Goal: Find contact information: Find contact information

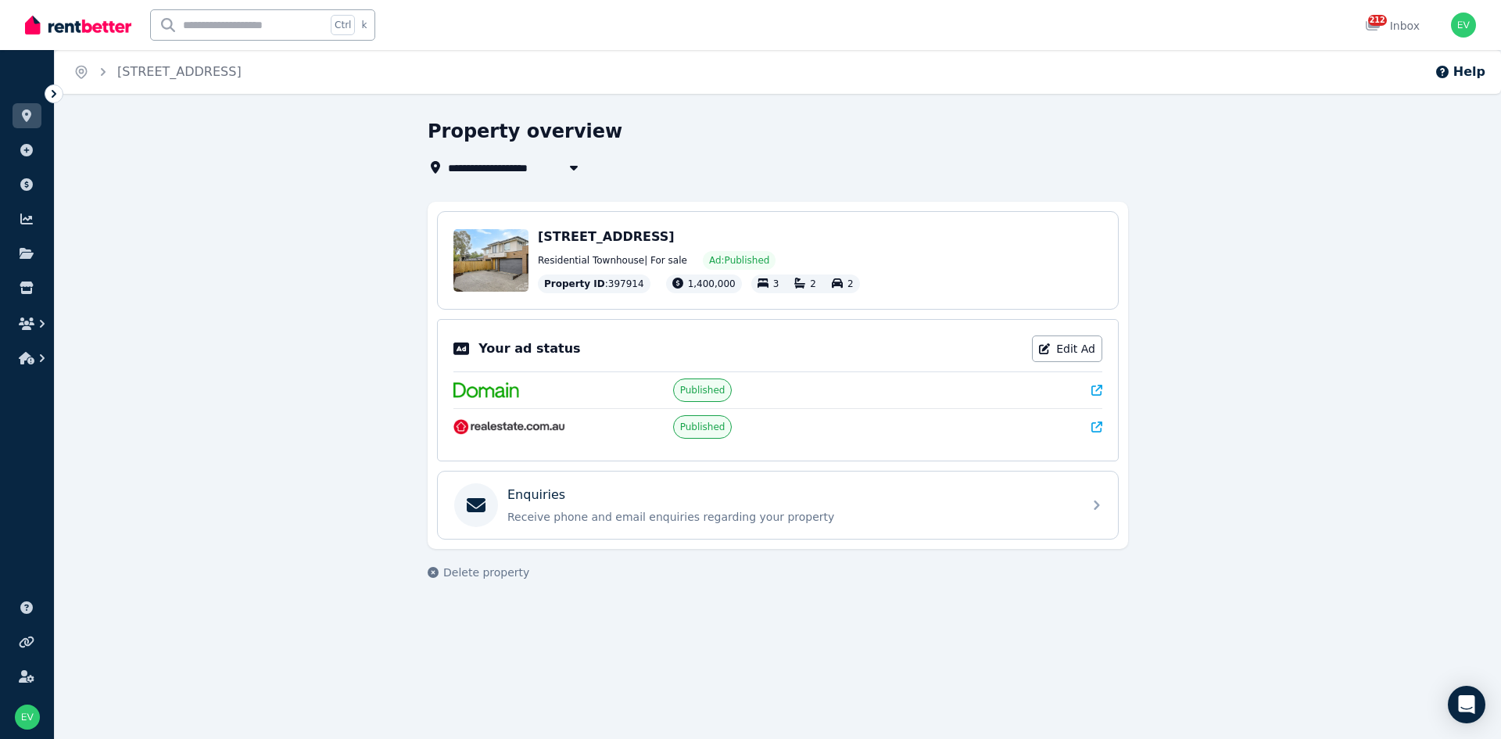
click at [1093, 425] on icon at bounding box center [1096, 426] width 11 height 11
click at [20, 103] on link at bounding box center [27, 115] width 29 height 25
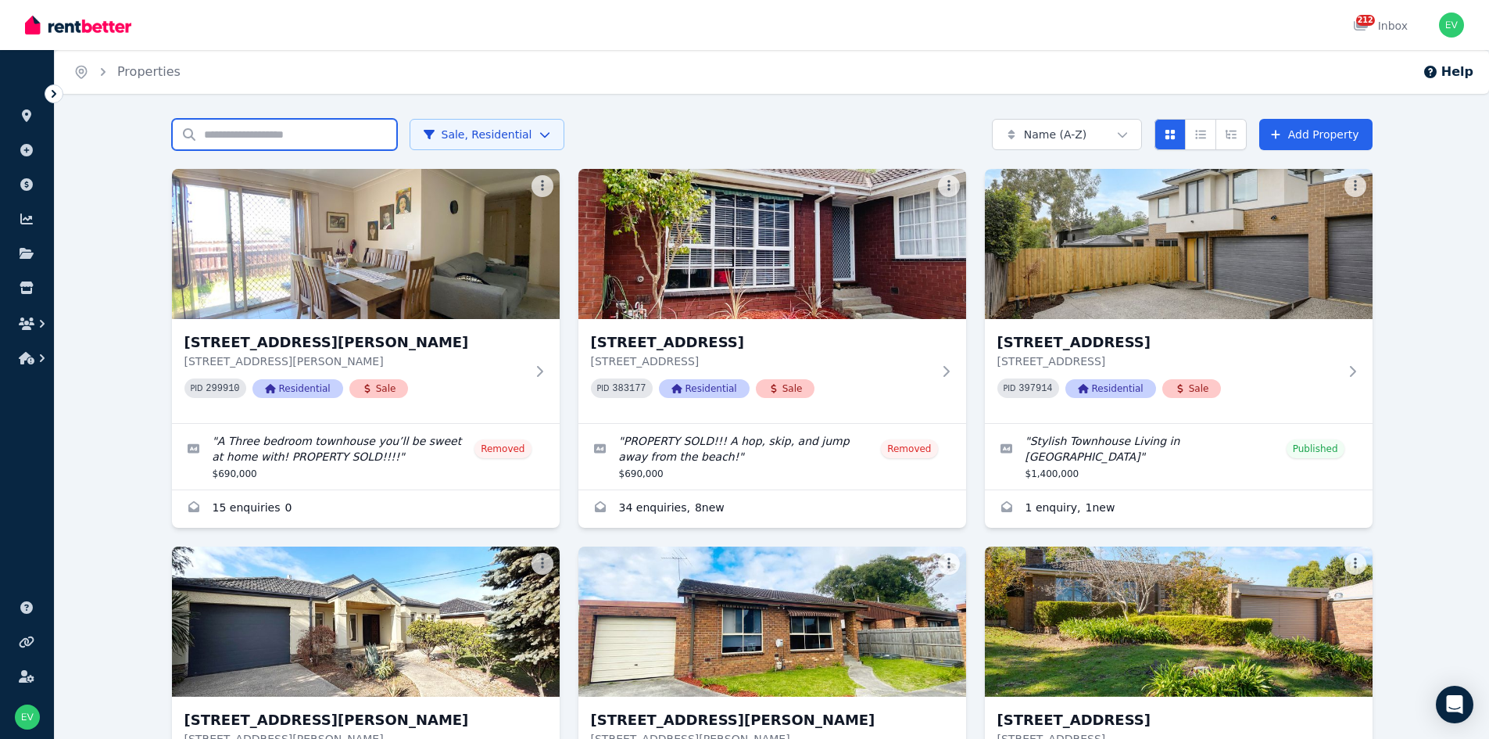
click at [249, 127] on input "Search properties" at bounding box center [284, 134] width 225 height 31
type input "*****"
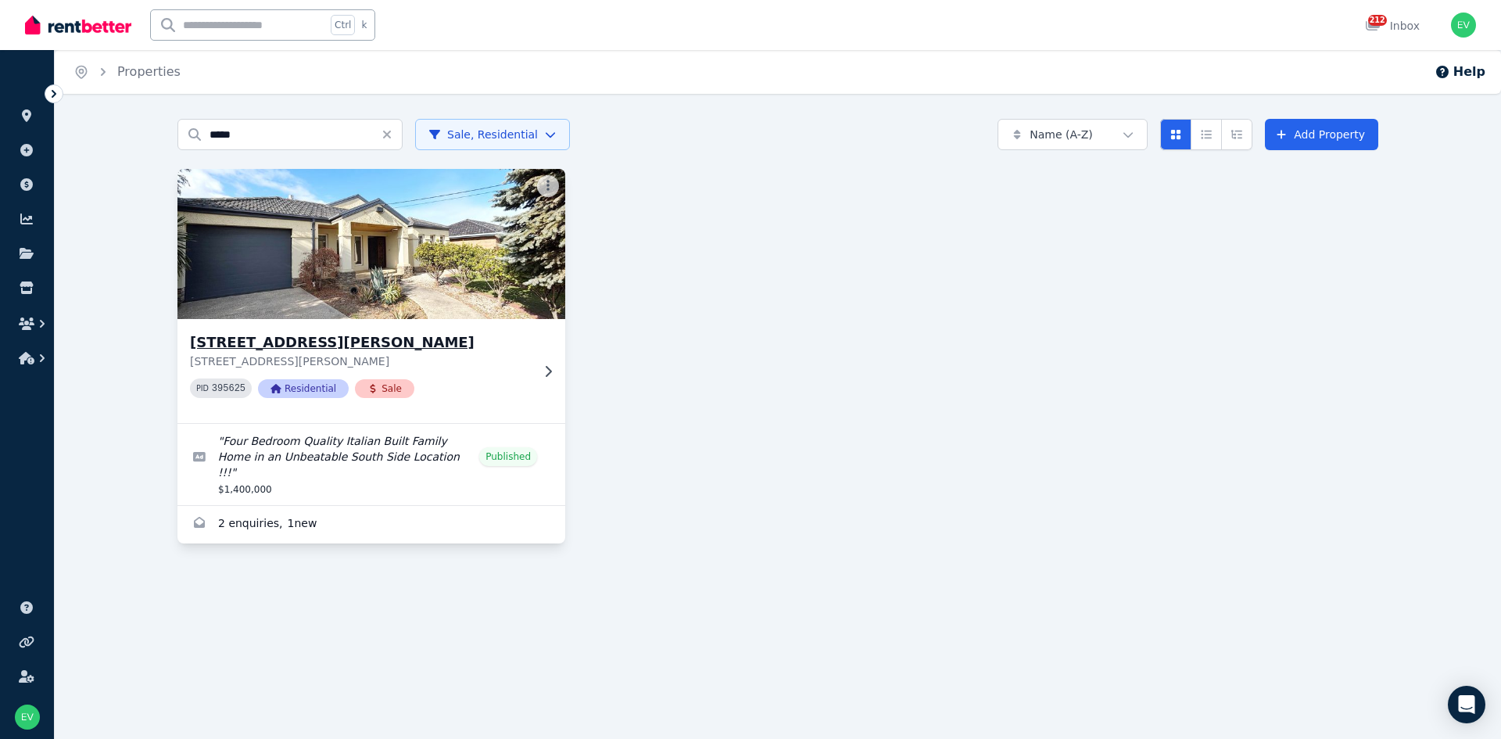
click at [353, 273] on img at bounding box center [371, 244] width 407 height 158
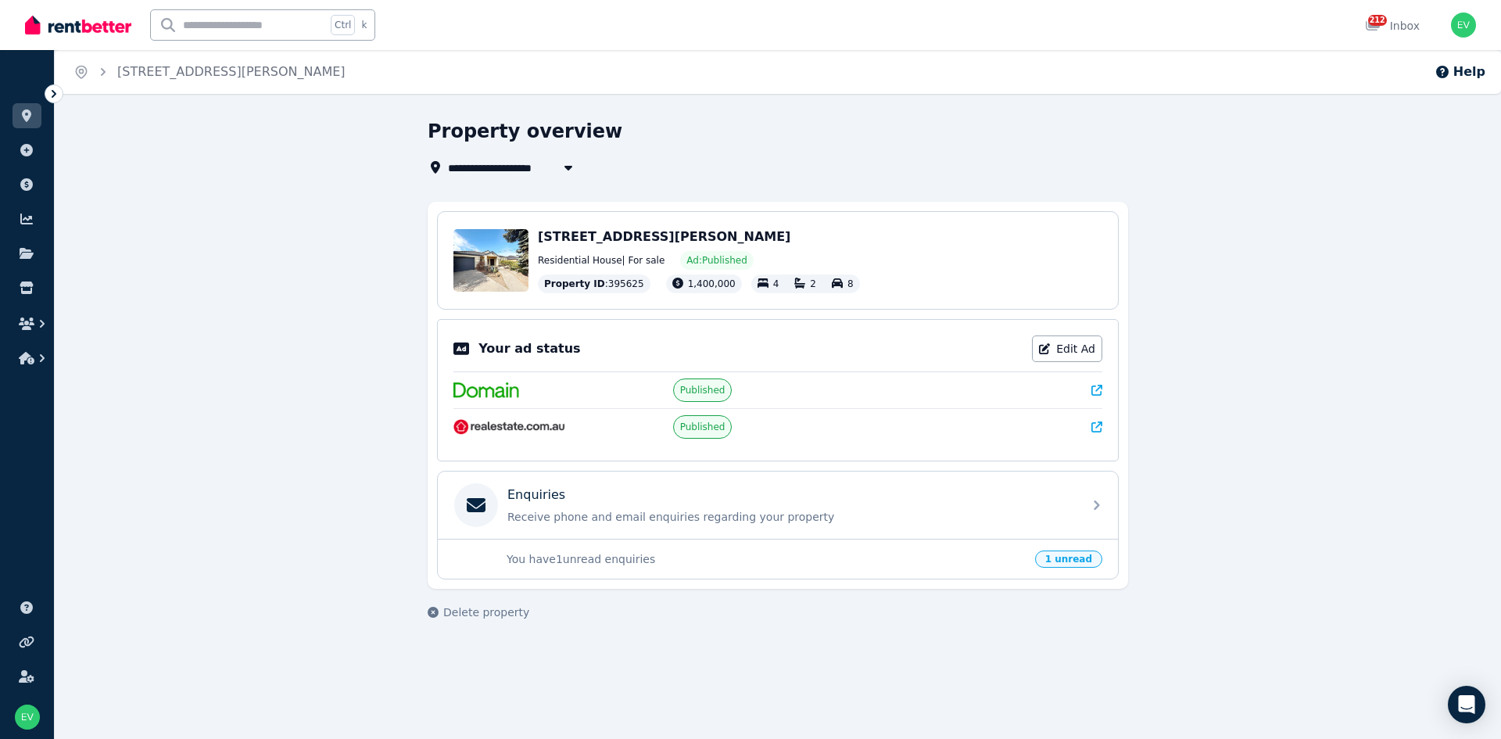
click at [1095, 428] on icon at bounding box center [1096, 426] width 11 height 11
click at [620, 510] on p "Receive phone and email enquiries regarding your property" at bounding box center [790, 517] width 566 height 16
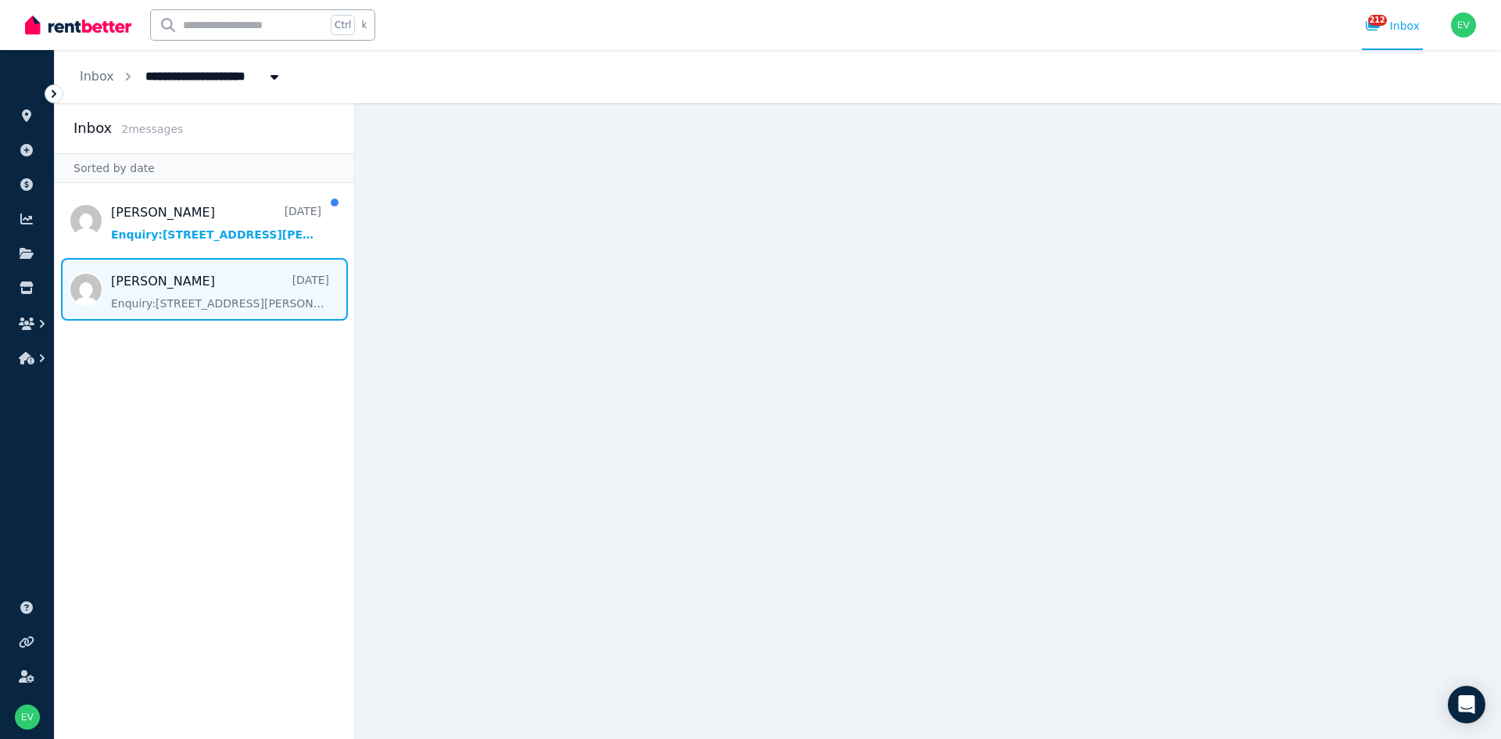
click at [281, 311] on span "Message list" at bounding box center [204, 289] width 299 height 63
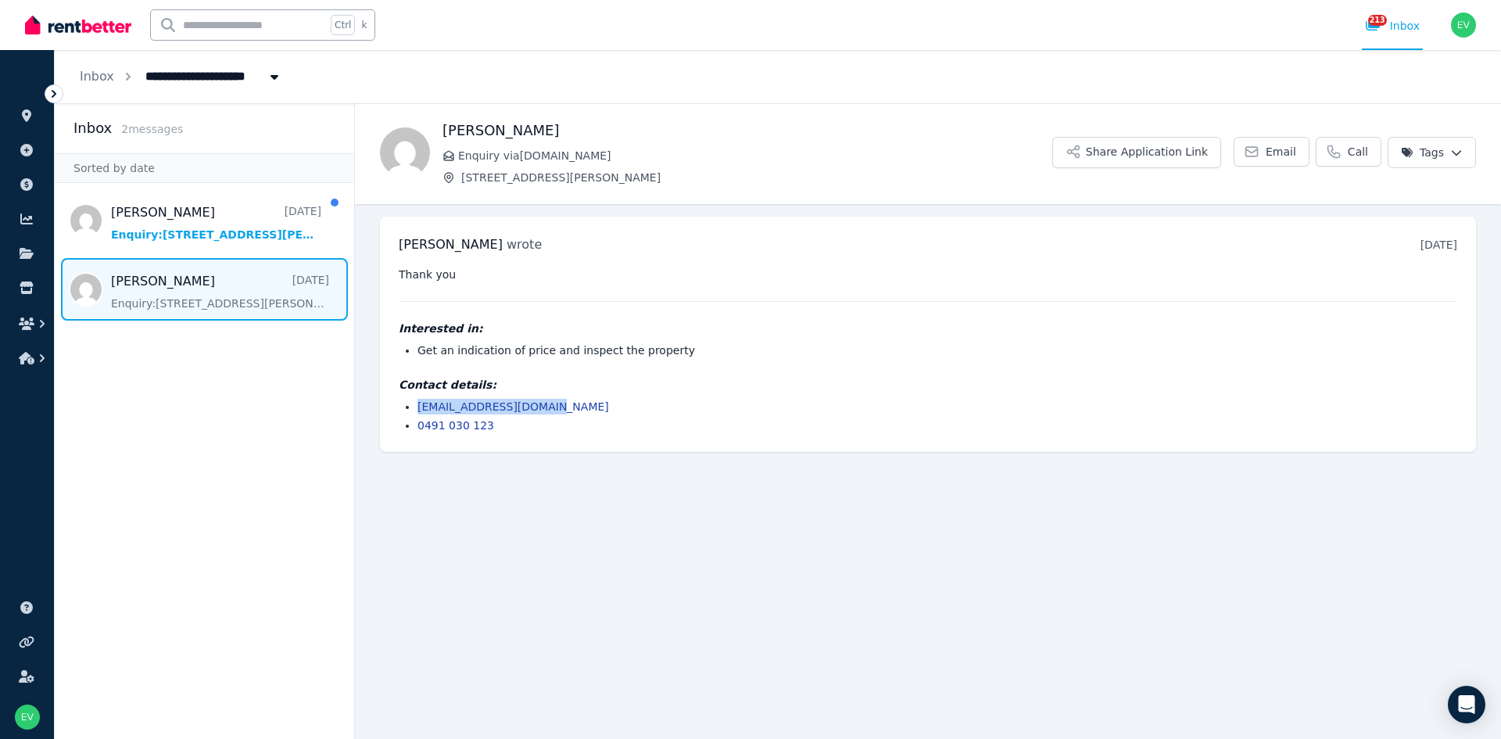
drag, startPoint x: 554, startPoint y: 410, endPoint x: 408, endPoint y: 409, distance: 146.2
click at [417, 409] on li "[EMAIL_ADDRESS][DOMAIN_NAME]" at bounding box center [937, 407] width 1040 height 16
copy link "[EMAIL_ADDRESS][DOMAIN_NAME]"
click at [54, 91] on icon at bounding box center [54, 94] width 16 height 16
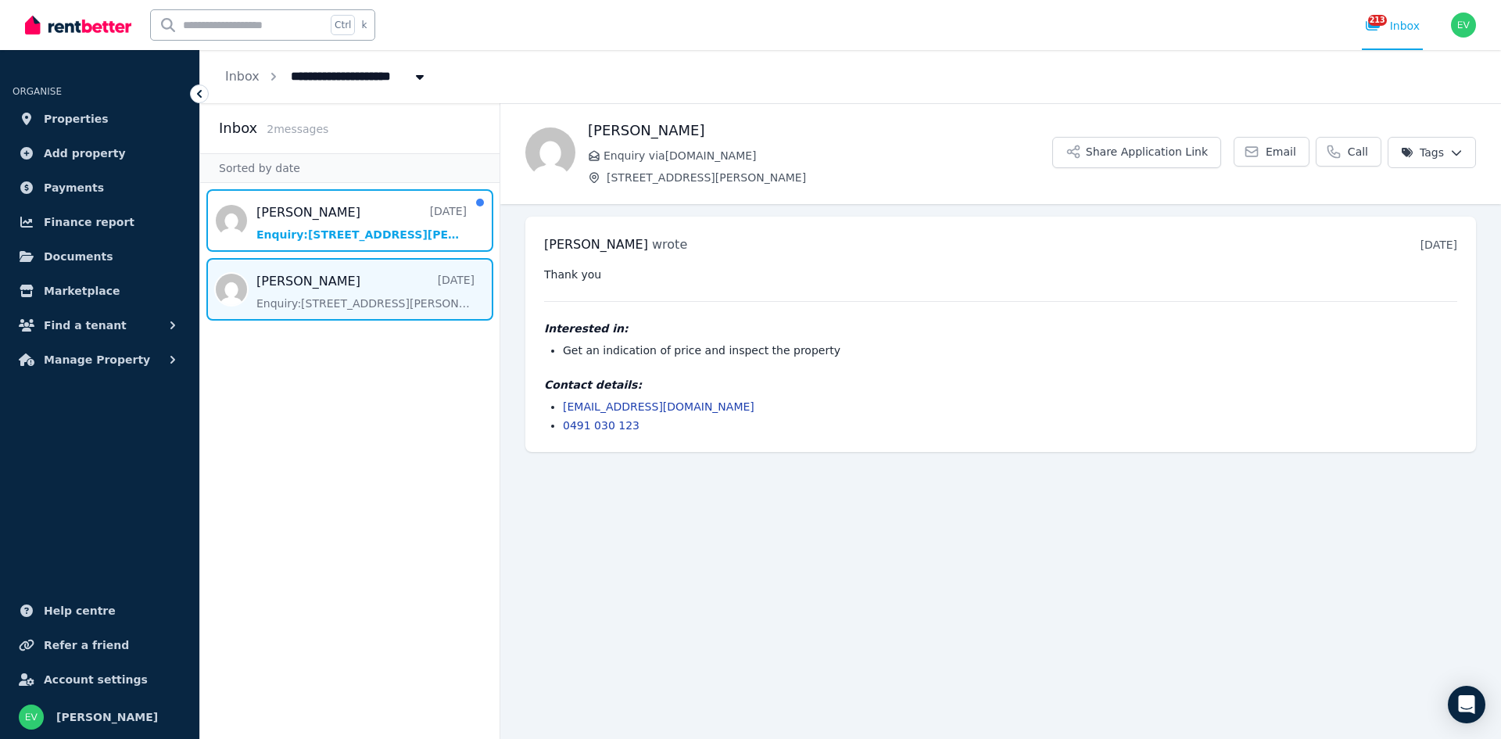
drag, startPoint x: 366, startPoint y: 235, endPoint x: 446, endPoint y: 257, distance: 82.9
click at [366, 235] on span "Message list" at bounding box center [349, 220] width 299 height 63
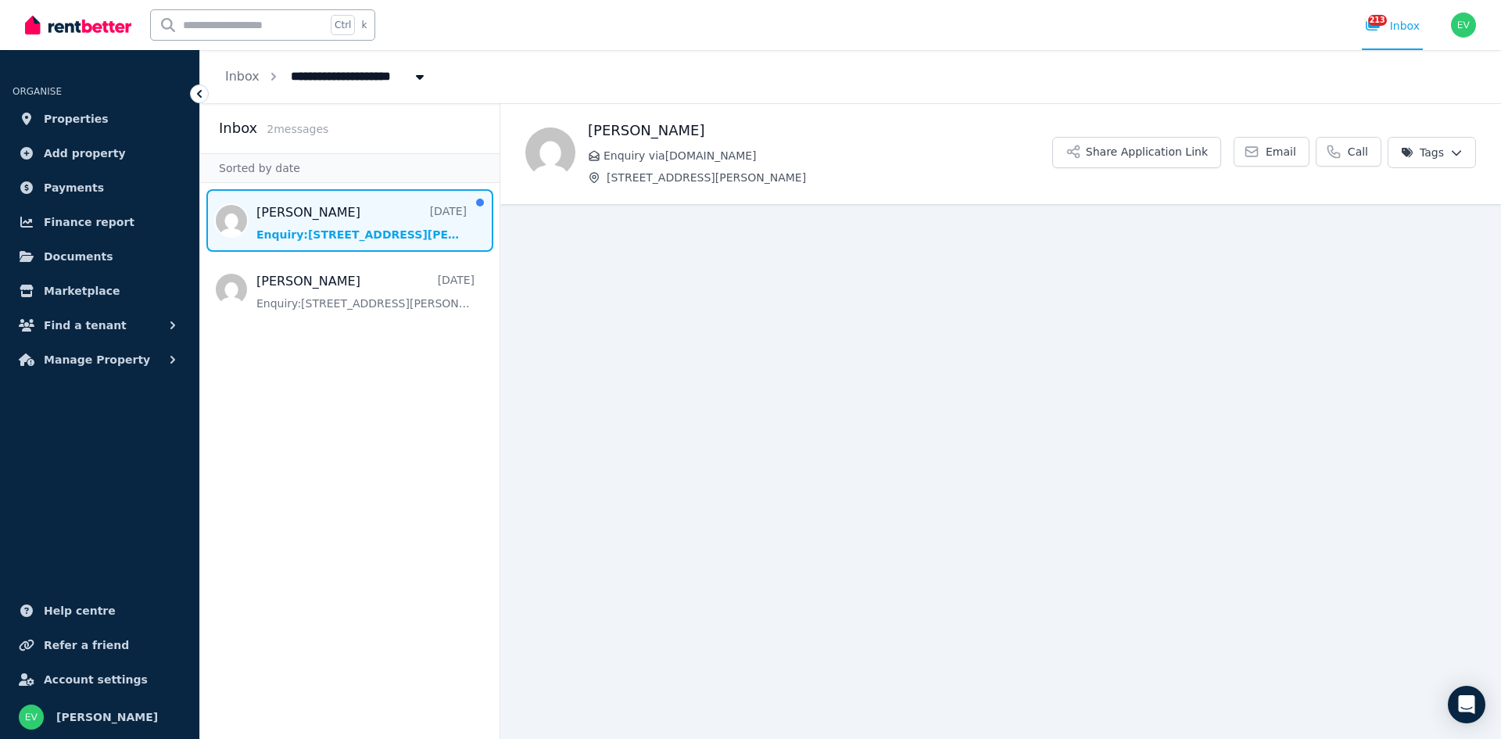
click at [387, 206] on span "Message list" at bounding box center [349, 220] width 299 height 63
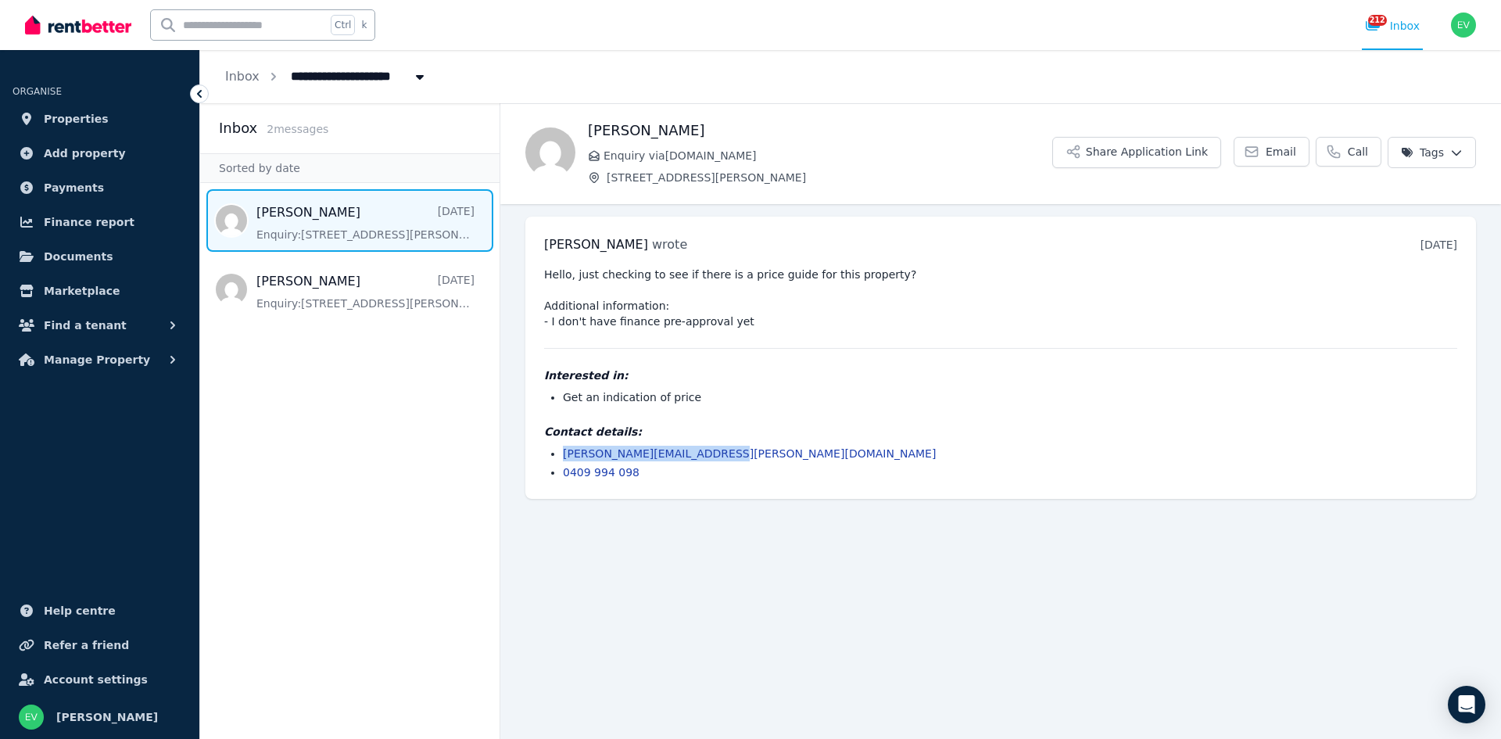
drag, startPoint x: 734, startPoint y: 453, endPoint x: 547, endPoint y: 440, distance: 187.3
click at [547, 440] on div "Contact details: [PERSON_NAME][EMAIL_ADDRESS][PERSON_NAME][DOMAIN_NAME] 0409 99…" at bounding box center [1000, 452] width 913 height 56
copy link "[PERSON_NAME][EMAIL_ADDRESS][PERSON_NAME][DOMAIN_NAME]"
click at [63, 120] on span "Properties" at bounding box center [76, 118] width 65 height 19
